Goal: Task Accomplishment & Management: Use online tool/utility

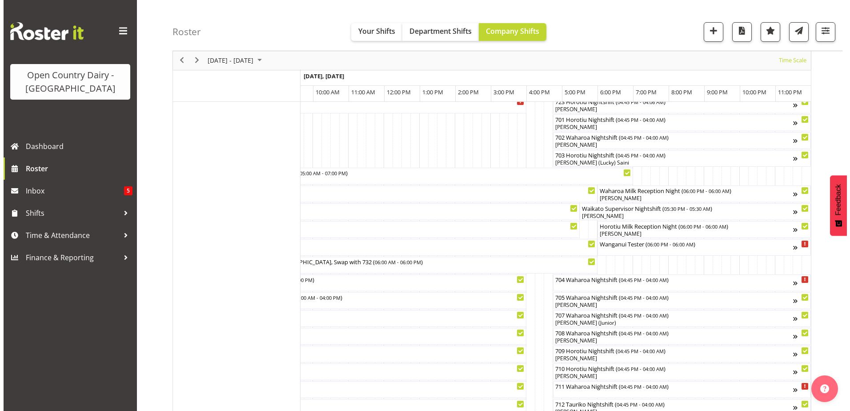
scroll to position [89, 0]
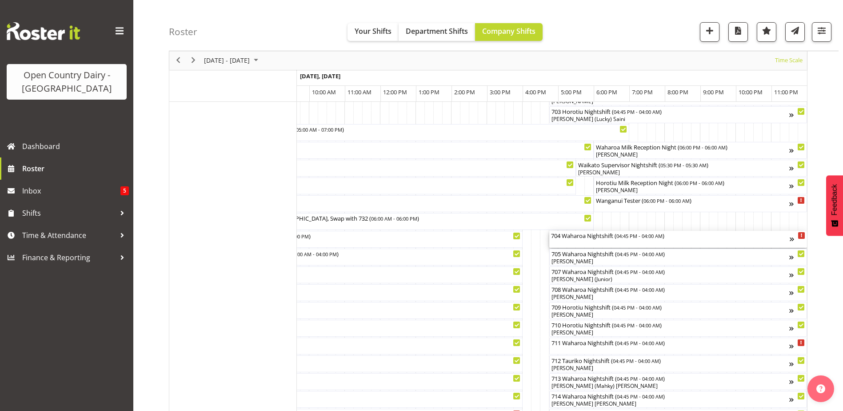
click at [586, 241] on div "704 Waharoa Nightshift ( 04:45 PM - 04:00 AM )" at bounding box center [670, 239] width 239 height 17
click at [0, 0] on div at bounding box center [0, 0] width 0 height 0
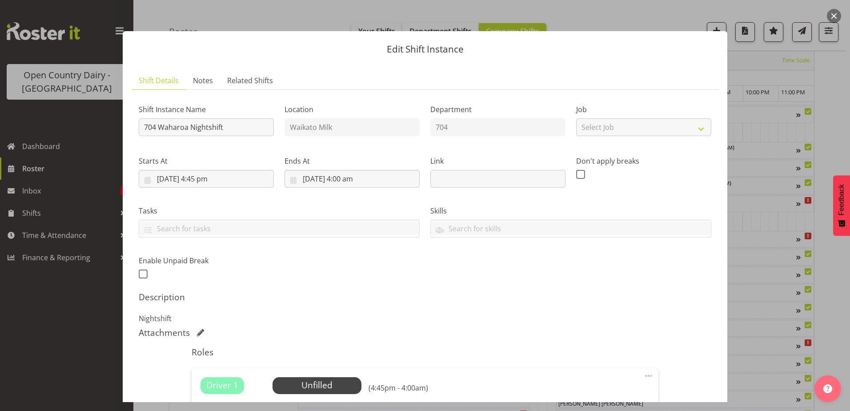
scroll to position [173, 0]
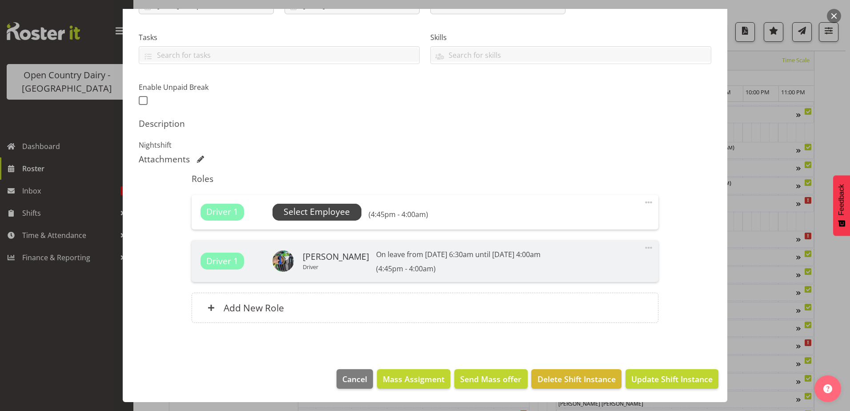
click at [332, 214] on span "Select Employee" at bounding box center [317, 211] width 66 height 13
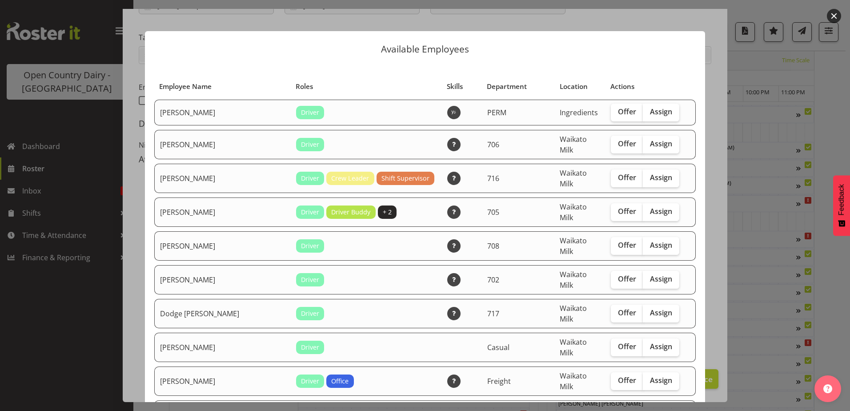
scroll to position [89, 0]
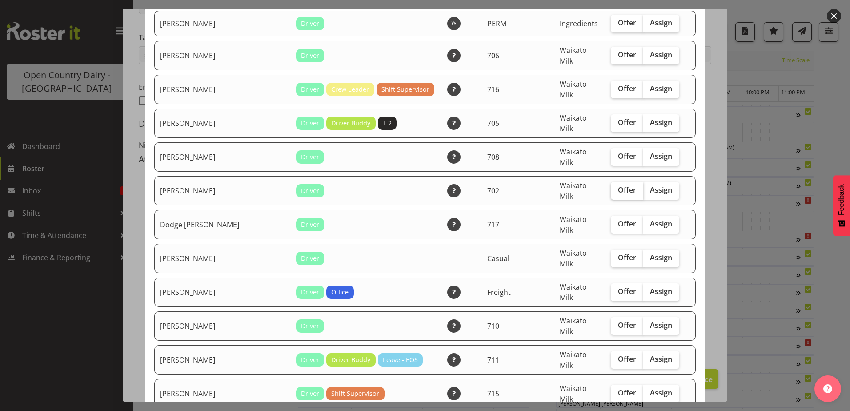
click at [618, 185] on span "Offer" at bounding box center [627, 189] width 18 height 9
click at [617, 187] on input "Offer" at bounding box center [614, 190] width 6 height 6
checkbox input "true"
click at [618, 152] on span "Offer" at bounding box center [627, 156] width 18 height 9
click at [613, 153] on input "Offer" at bounding box center [614, 156] width 6 height 6
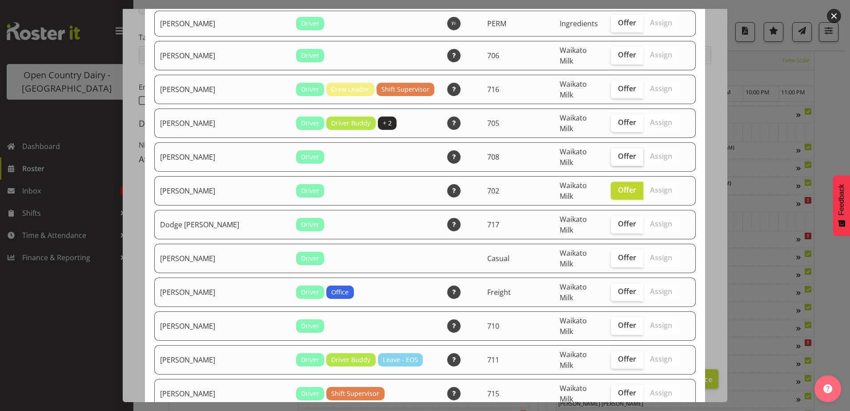
checkbox input "true"
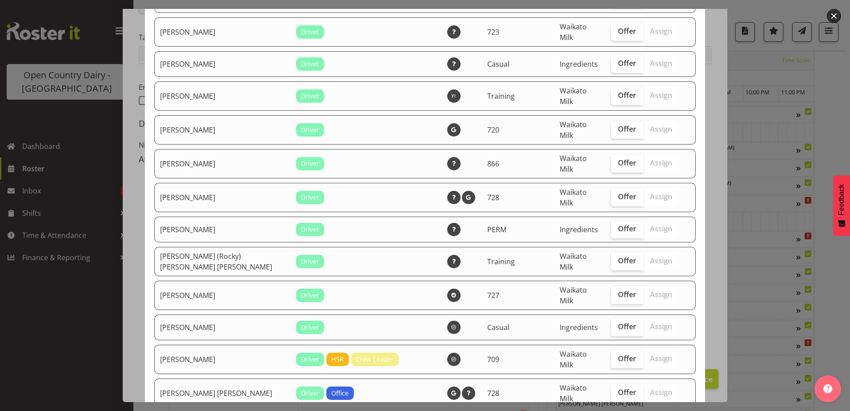
scroll to position [667, 0]
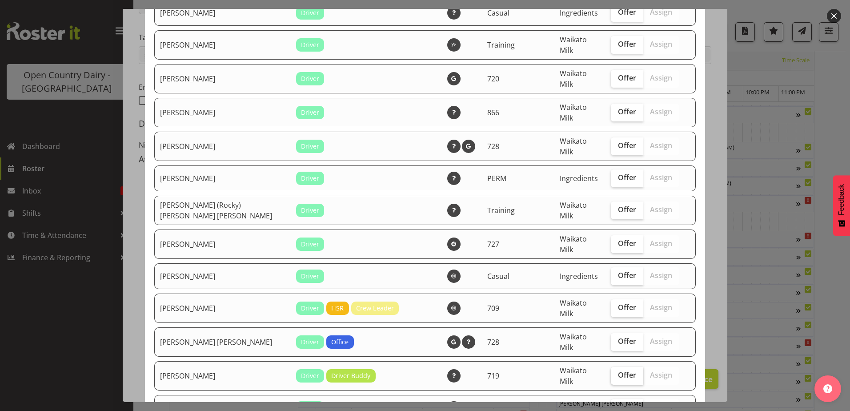
drag, startPoint x: 617, startPoint y: 290, endPoint x: 612, endPoint y: 288, distance: 5.2
click at [618, 370] on span "Offer" at bounding box center [627, 374] width 18 height 9
click at [616, 372] on input "Offer" at bounding box center [614, 375] width 6 height 6
checkbox input "true"
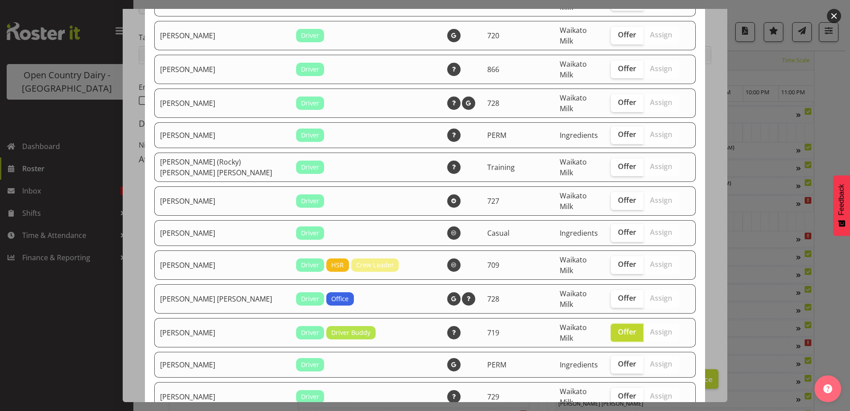
scroll to position [756, 0]
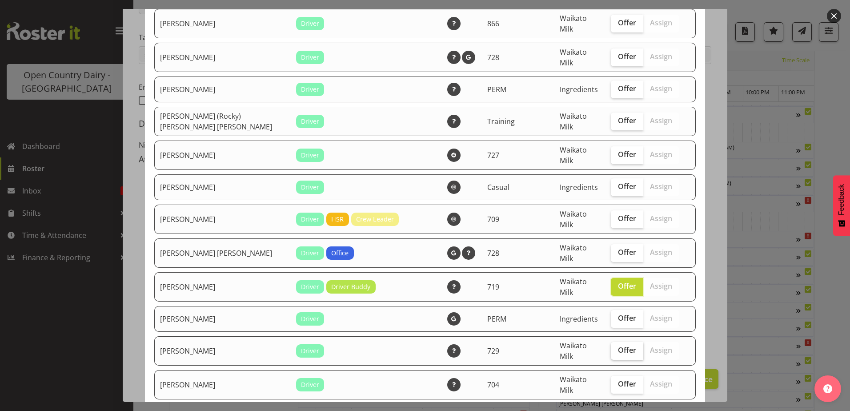
click at [618, 345] on span "Offer" at bounding box center [627, 349] width 18 height 9
click at [611, 347] on input "Offer" at bounding box center [614, 350] width 6 height 6
checkbox input "true"
click at [618, 379] on span "Offer" at bounding box center [627, 383] width 18 height 9
click at [611, 381] on input "Offer" at bounding box center [614, 384] width 6 height 6
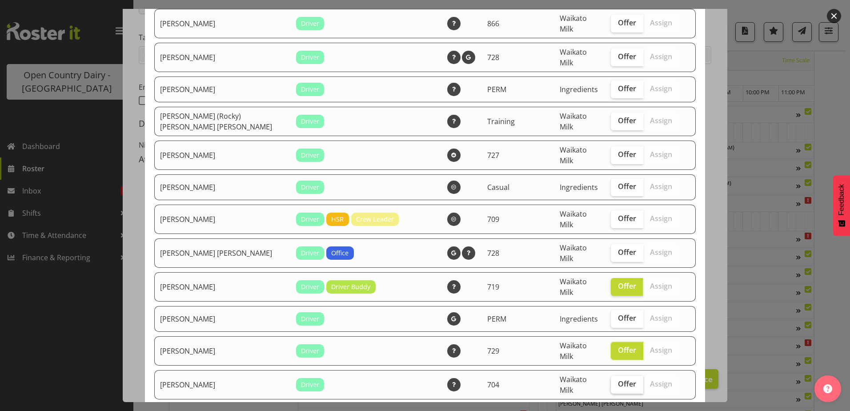
checkbox input "true"
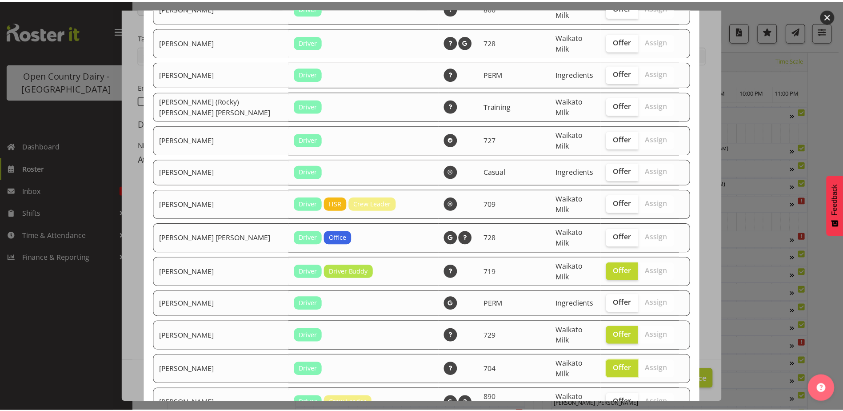
scroll to position [777, 0]
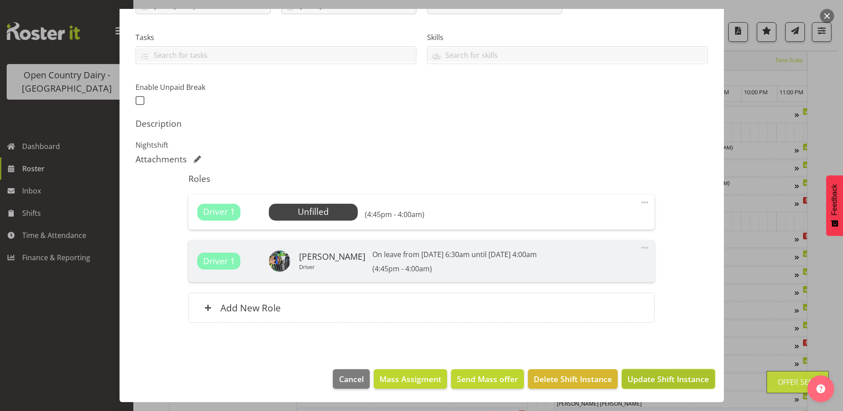
click at [654, 377] on span "Update Shift Instance" at bounding box center [668, 379] width 81 height 12
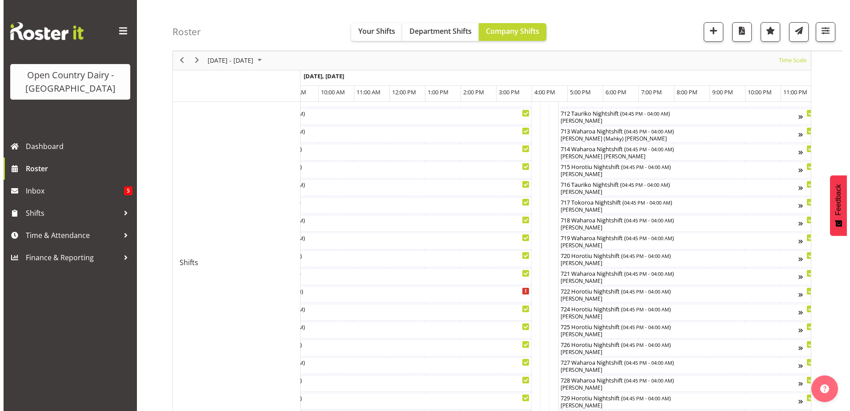
scroll to position [489, 0]
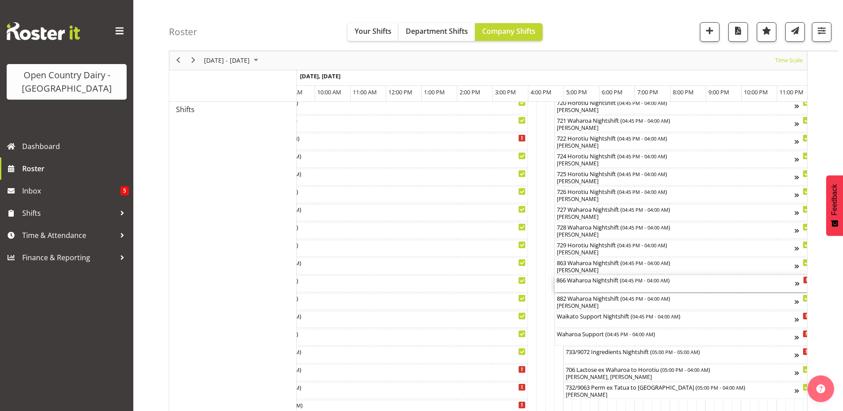
click at [572, 285] on div "866 Waharoa Nightshift ( 04:45 PM - 04:00 AM )" at bounding box center [676, 283] width 239 height 17
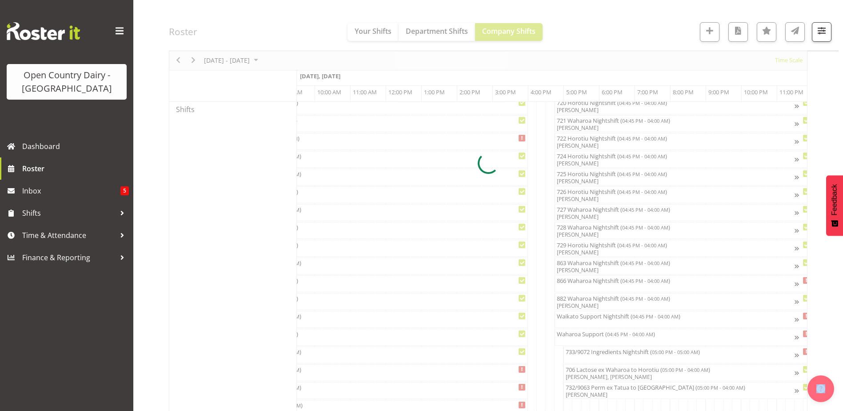
click at [573, 285] on div at bounding box center [488, 163] width 639 height 1128
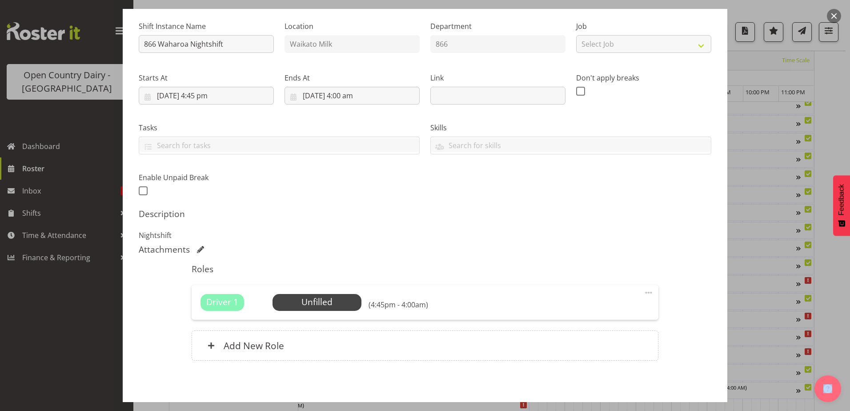
scroll to position [121, 0]
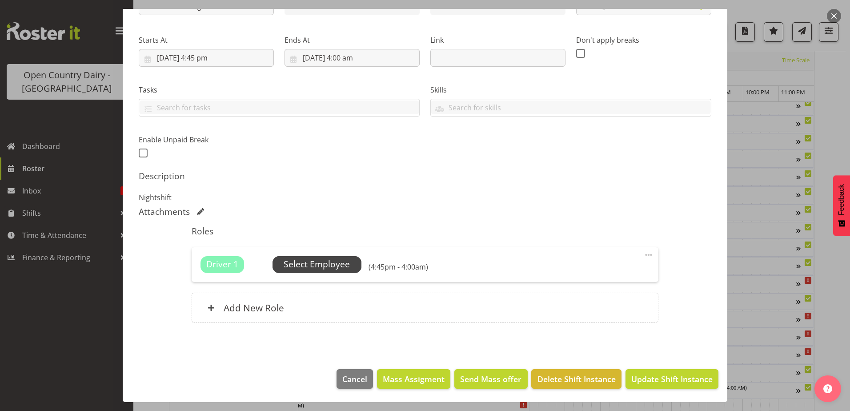
click at [317, 262] on span "Select Employee" at bounding box center [317, 264] width 66 height 13
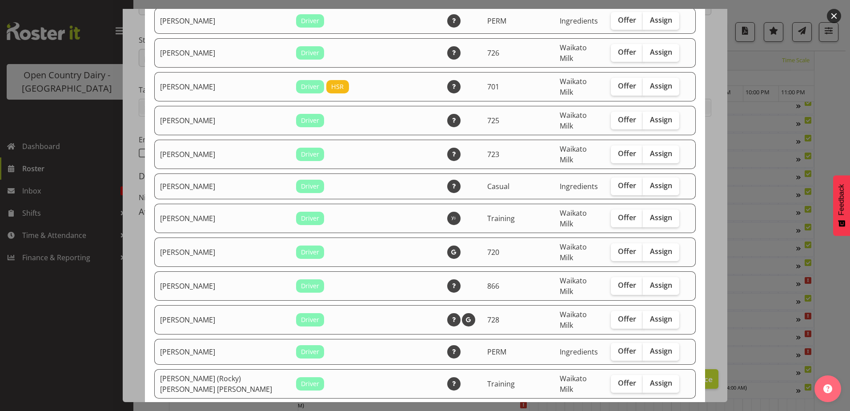
scroll to position [533, 0]
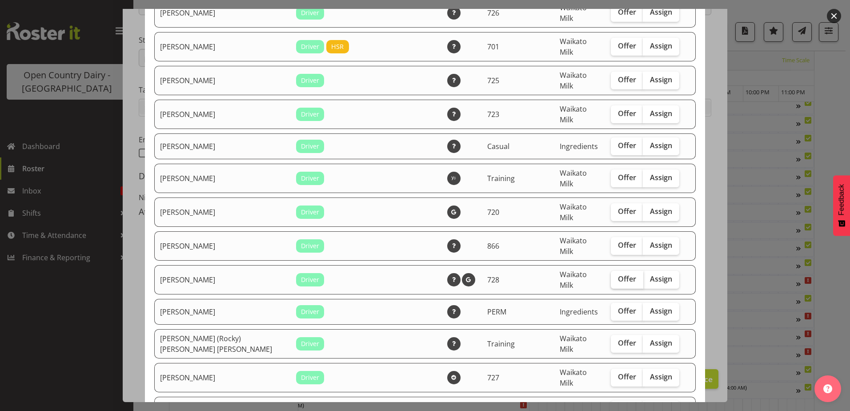
click at [618, 274] on span "Offer" at bounding box center [627, 278] width 18 height 9
click at [611, 276] on input "Offer" at bounding box center [614, 279] width 6 height 6
checkbox input "true"
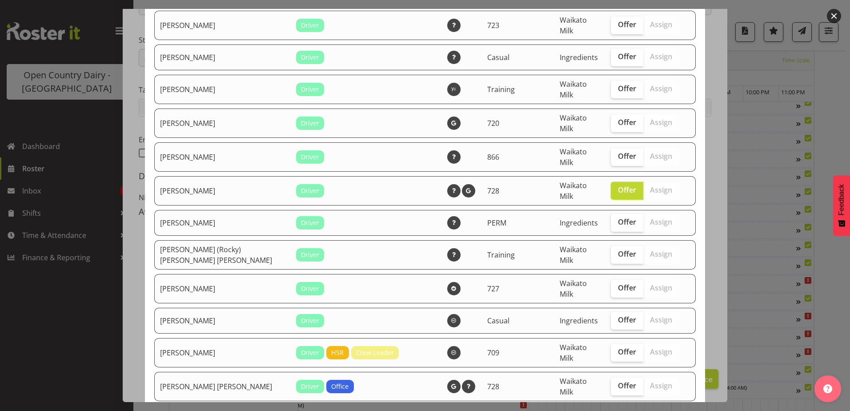
scroll to position [667, 0]
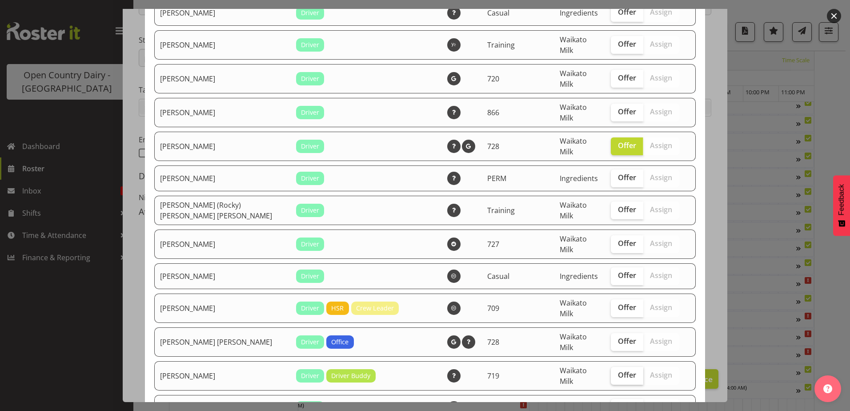
click at [618, 370] on span "Offer" at bounding box center [627, 374] width 18 height 9
click at [611, 372] on input "Offer" at bounding box center [614, 375] width 6 height 6
checkbox input "true"
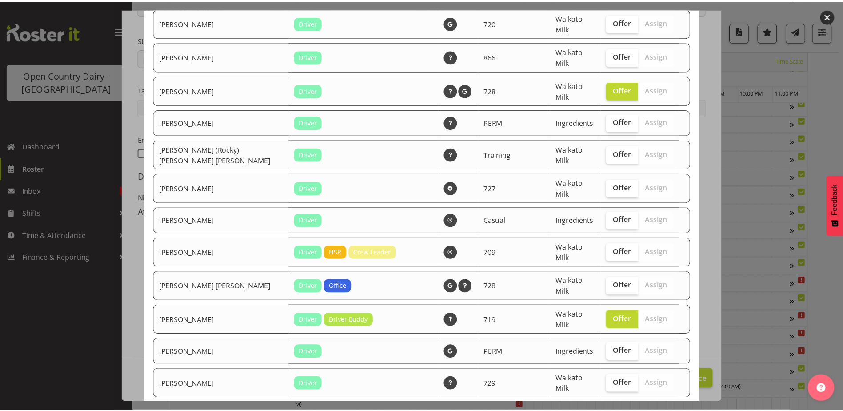
scroll to position [756, 0]
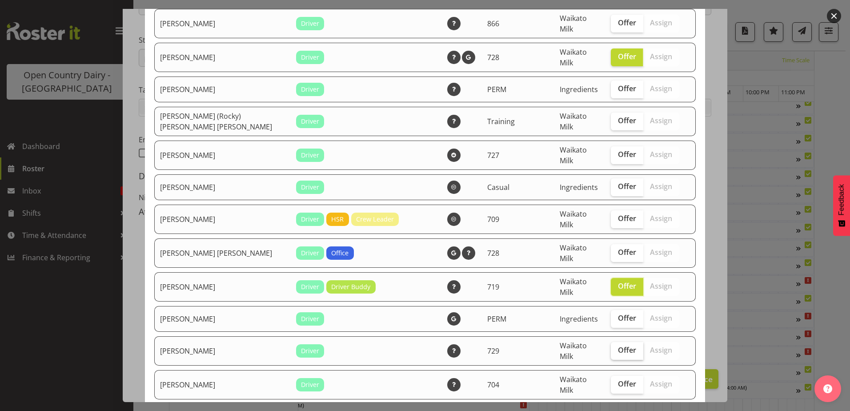
click at [618, 345] on span "Offer" at bounding box center [627, 349] width 18 height 9
click at [611, 347] on input "Offer" at bounding box center [614, 350] width 6 height 6
checkbox input "true"
click at [618, 379] on span "Offer" at bounding box center [627, 383] width 18 height 9
click at [611, 381] on input "Offer" at bounding box center [614, 384] width 6 height 6
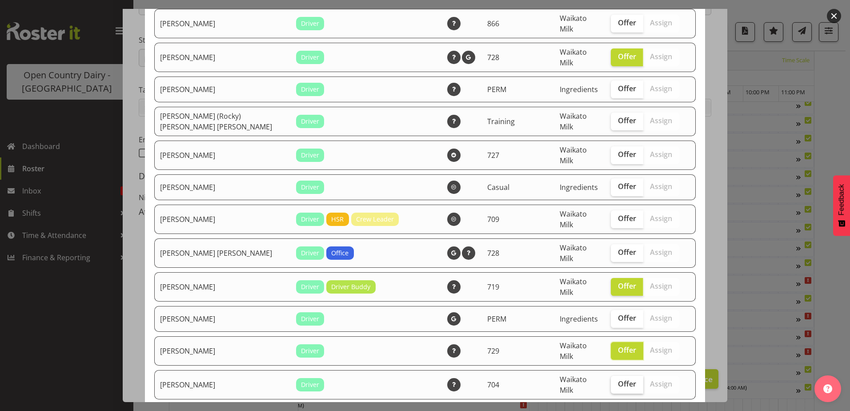
checkbox input "true"
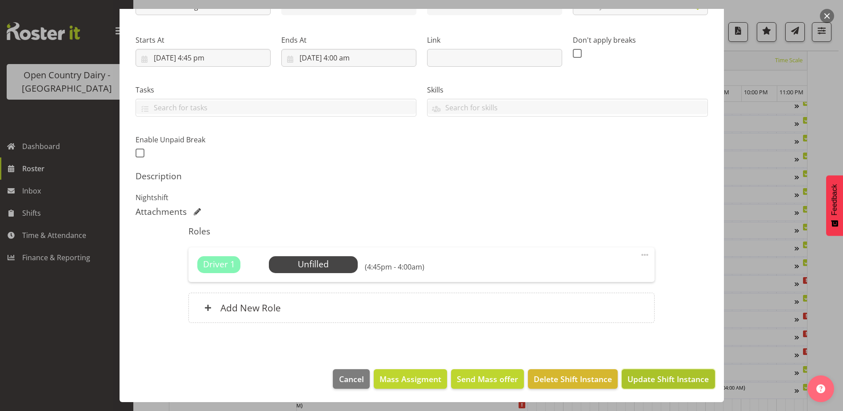
click at [645, 381] on span "Update Shift Instance" at bounding box center [668, 379] width 81 height 12
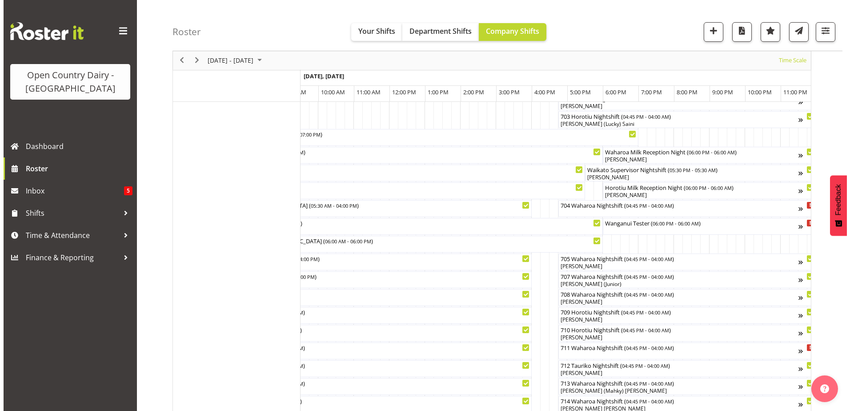
scroll to position [89, 0]
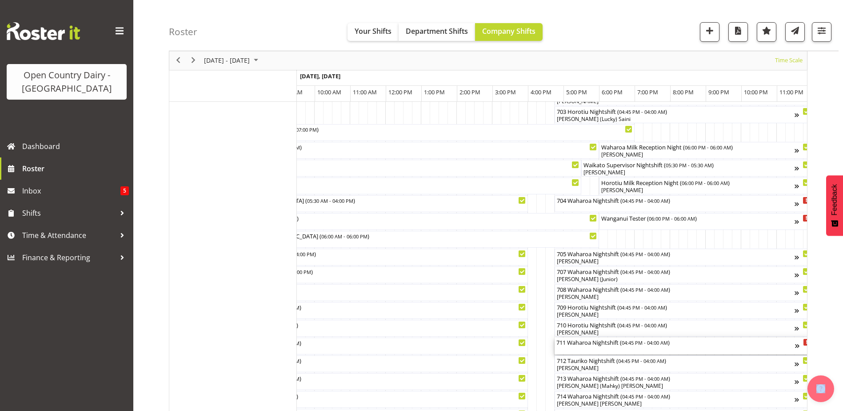
click at [593, 346] on div "711 Waharoa Nightshift ( 04:45 PM - 04:00 AM )" at bounding box center [676, 341] width 239 height 9
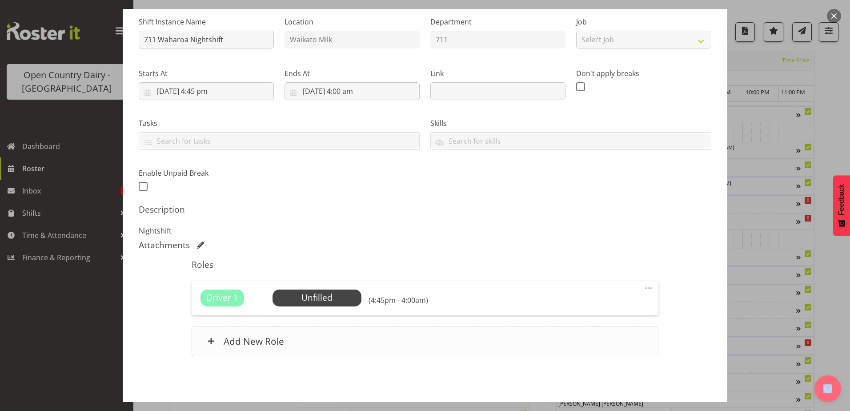
scroll to position [121, 0]
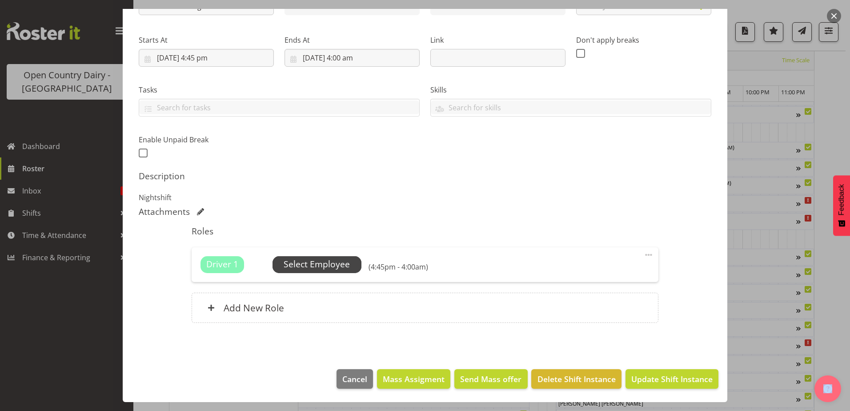
click at [300, 267] on span "Select Employee" at bounding box center [317, 264] width 66 height 13
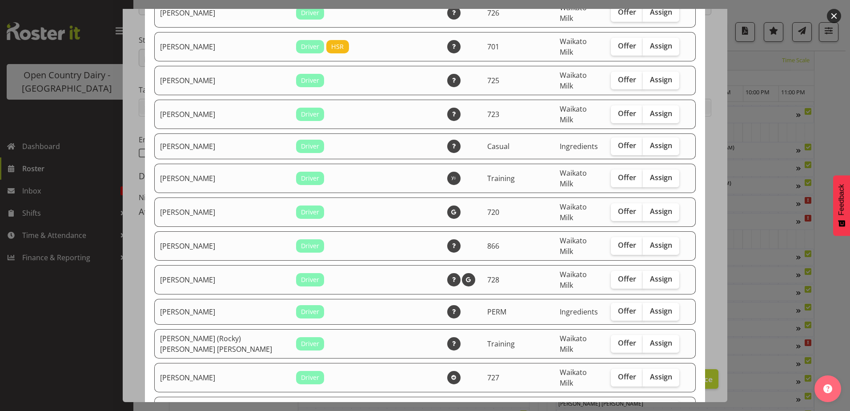
scroll to position [756, 0]
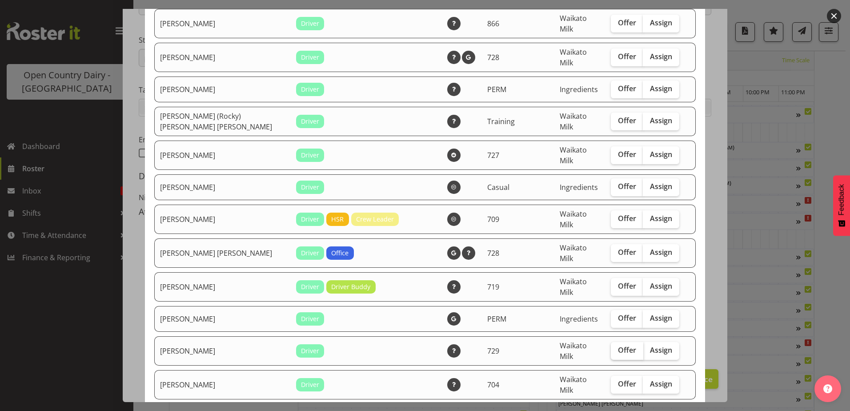
click at [618, 345] on span "Offer" at bounding box center [627, 349] width 18 height 9
click at [611, 347] on input "Offer" at bounding box center [614, 350] width 6 height 6
checkbox input "true"
click at [618, 379] on span "Offer" at bounding box center [627, 383] width 18 height 9
click at [611, 381] on input "Offer" at bounding box center [614, 384] width 6 height 6
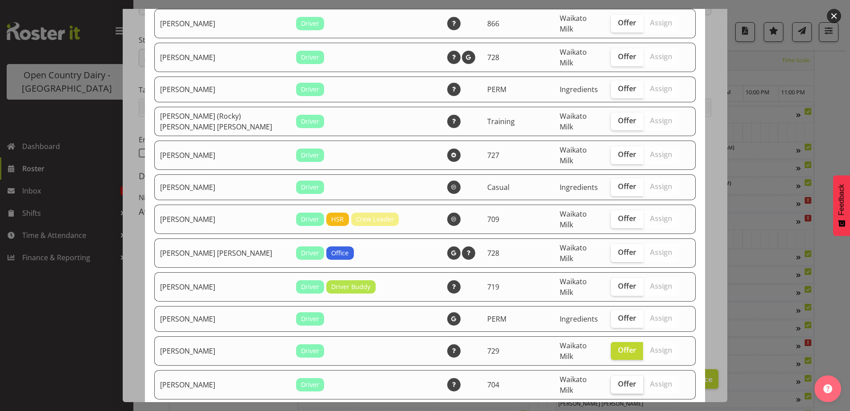
checkbox input "true"
click at [618, 281] on span "Offer" at bounding box center [627, 285] width 18 height 9
click at [611, 283] on input "Offer" at bounding box center [614, 286] width 6 height 6
checkbox input "true"
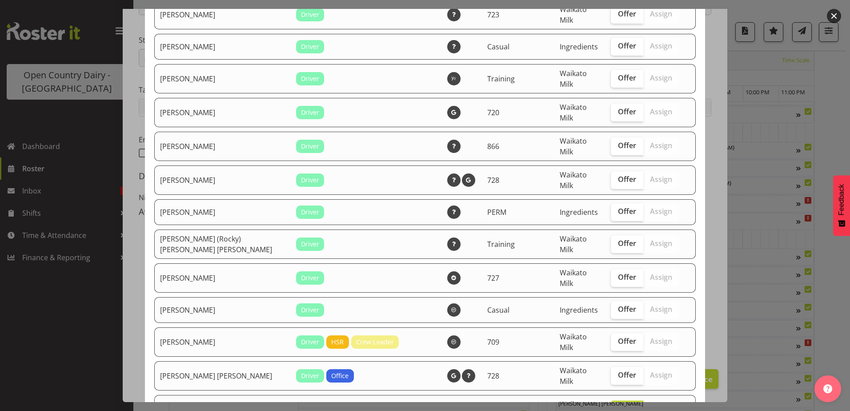
scroll to position [622, 0]
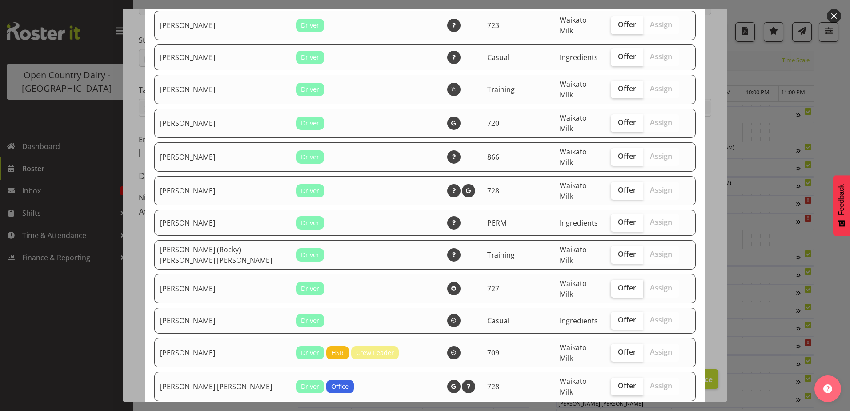
click at [618, 283] on span "Offer" at bounding box center [627, 287] width 18 height 9
click at [611, 285] on input "Offer" at bounding box center [614, 288] width 6 height 6
checkbox input "true"
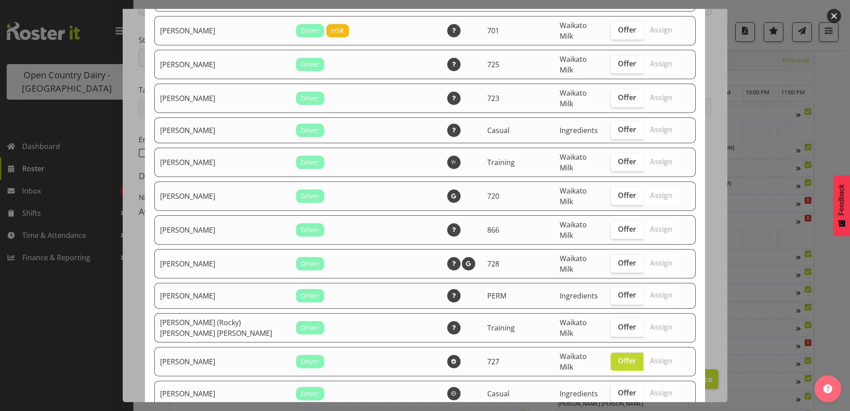
scroll to position [533, 0]
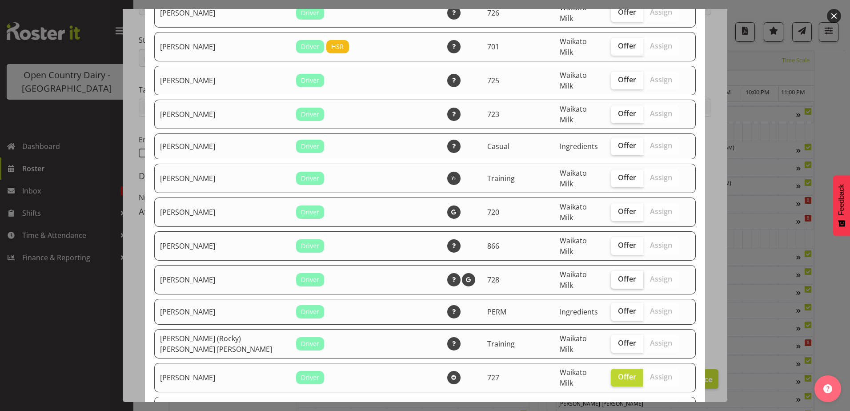
click at [618, 274] on span "Offer" at bounding box center [627, 278] width 18 height 9
click at [615, 276] on input "Offer" at bounding box center [614, 279] width 6 height 6
checkbox input "true"
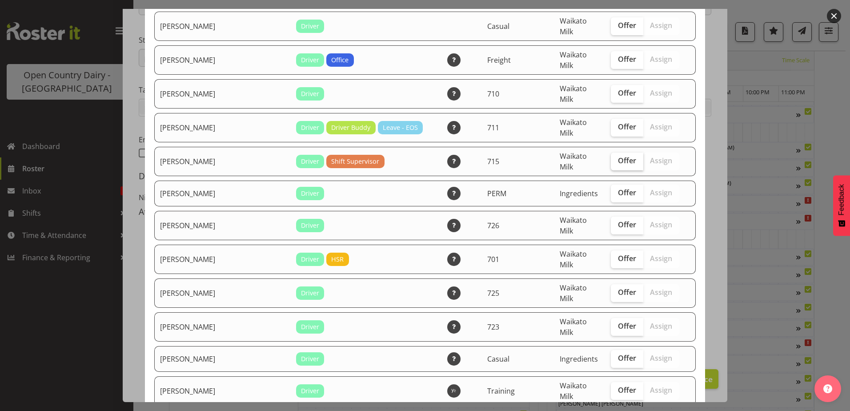
scroll to position [311, 0]
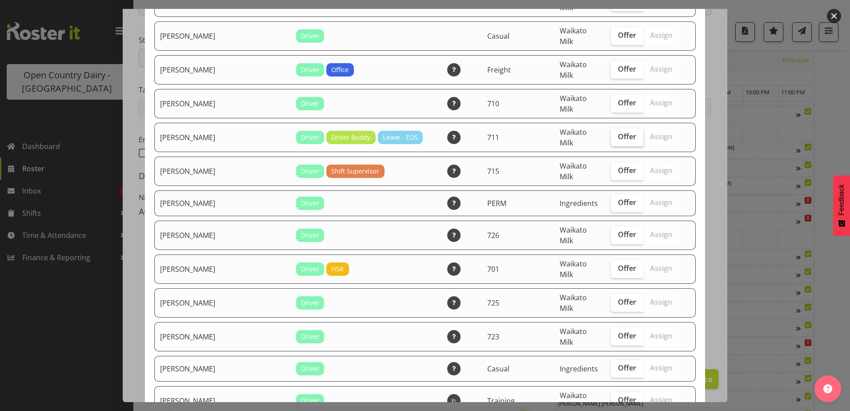
click at [618, 132] on span "Offer" at bounding box center [627, 136] width 18 height 9
click at [613, 134] on input "Offer" at bounding box center [614, 137] width 6 height 6
checkbox input "true"
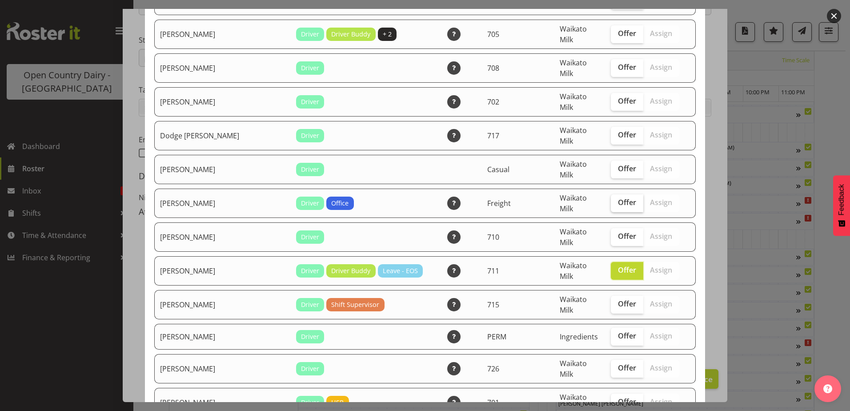
scroll to position [89, 0]
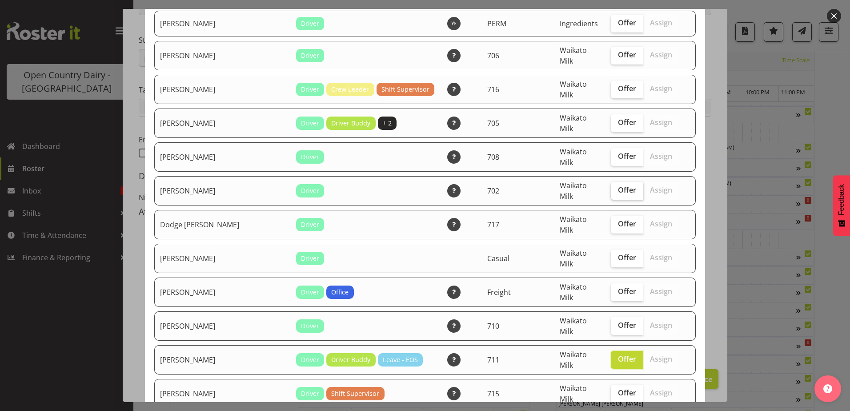
click at [621, 185] on span "Offer" at bounding box center [627, 189] width 18 height 9
click at [617, 187] on input "Offer" at bounding box center [614, 190] width 6 height 6
checkbox input "true"
click at [618, 152] on span "Offer" at bounding box center [627, 156] width 18 height 9
click at [611, 153] on input "Offer" at bounding box center [614, 156] width 6 height 6
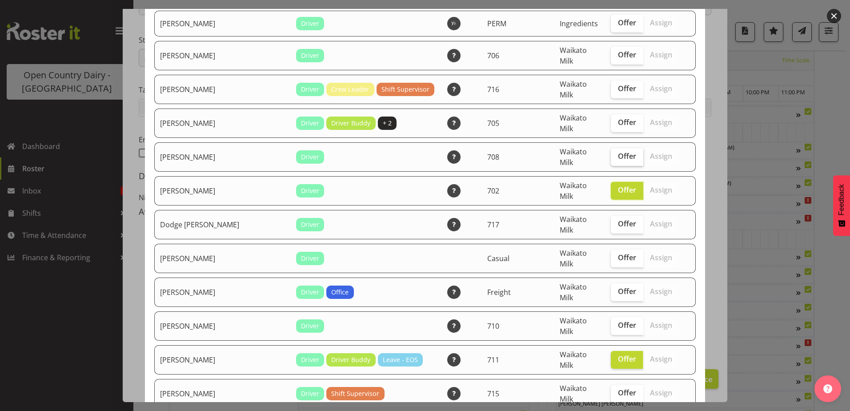
checkbox input "true"
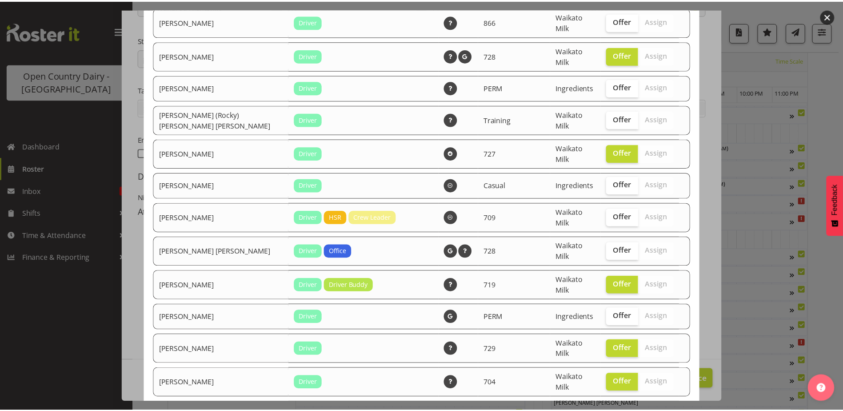
scroll to position [777, 0]
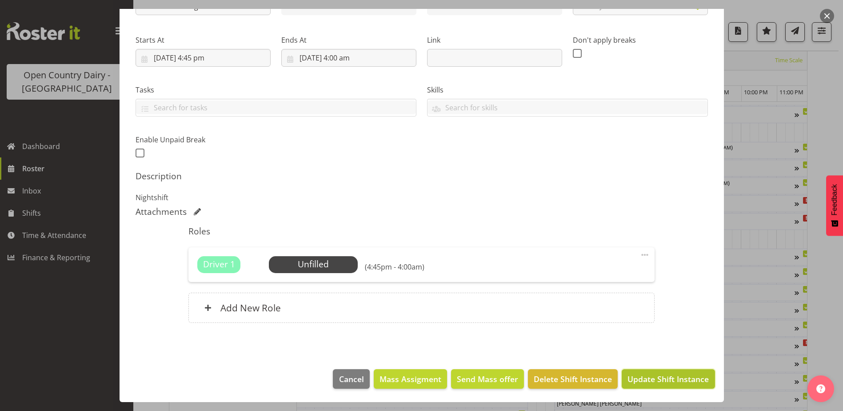
click at [657, 380] on span "Update Shift Instance" at bounding box center [668, 379] width 81 height 12
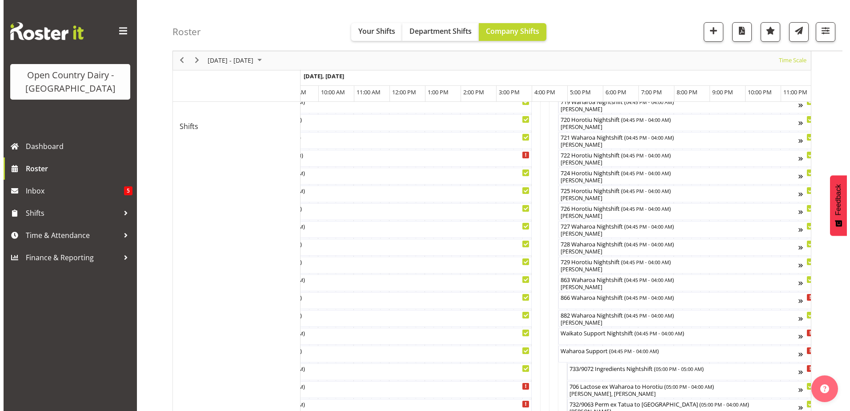
scroll to position [516, 0]
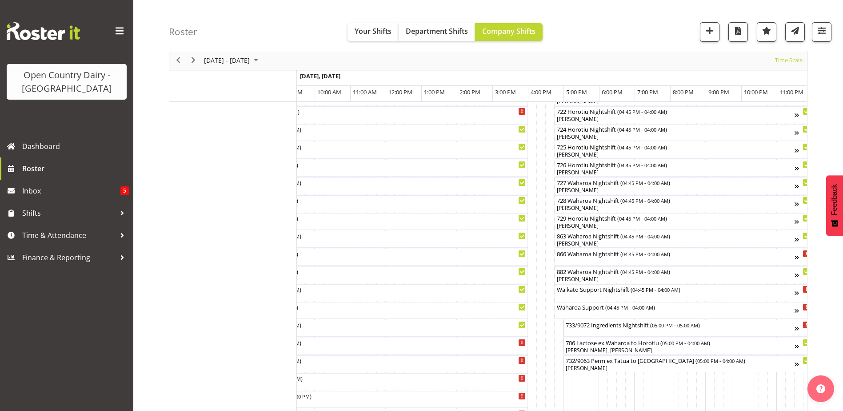
click at [0, 0] on div at bounding box center [0, 0] width 0 height 0
click at [592, 261] on div "866 Waharoa Nightshift ( 04:45 PM - 04:00 AM )" at bounding box center [676, 256] width 239 height 17
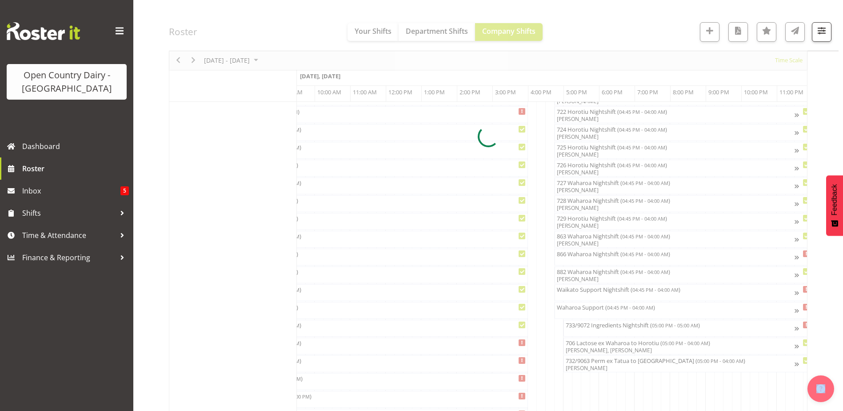
click at [592, 261] on div at bounding box center [488, 137] width 639 height 1128
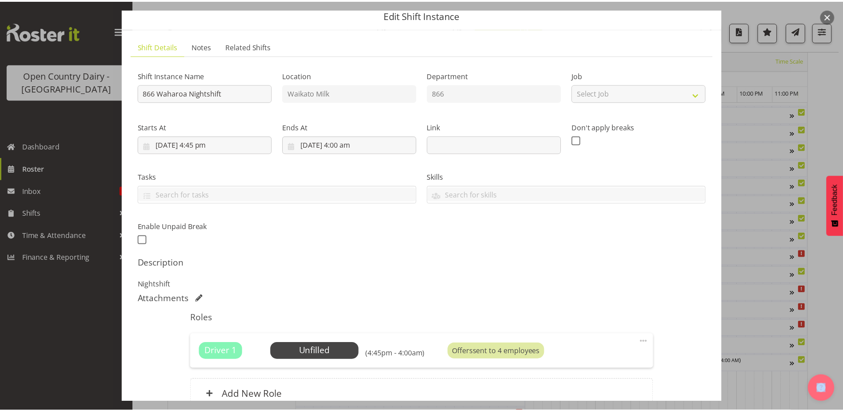
scroll to position [121, 0]
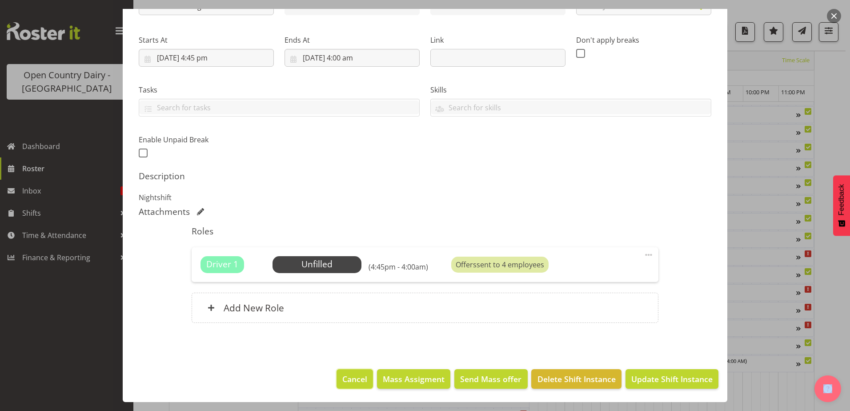
click at [346, 384] on span "Cancel" at bounding box center [354, 379] width 25 height 12
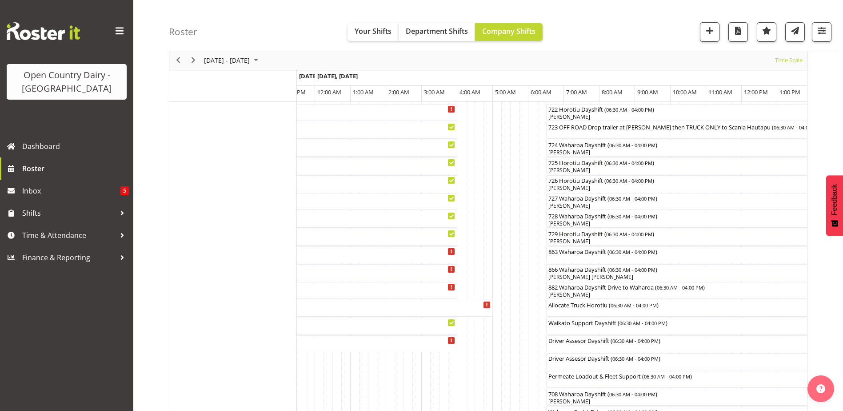
scroll to position [0, 5072]
